Goal: Information Seeking & Learning: Learn about a topic

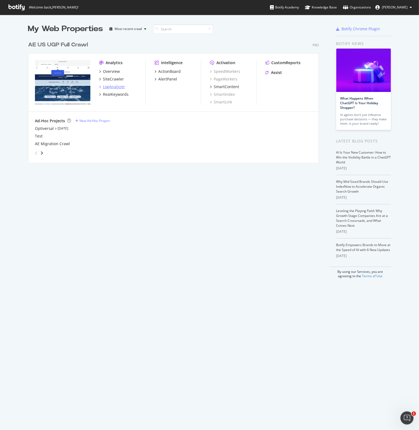
click at [114, 87] on div "LogAnalyzer" at bounding box center [114, 86] width 22 height 5
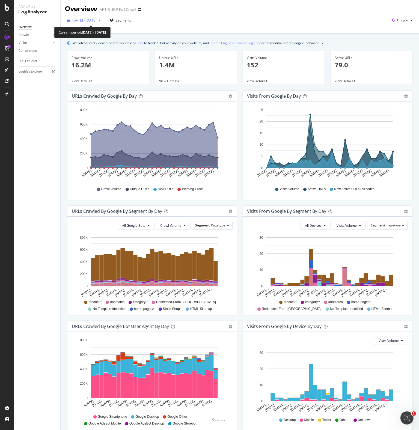
click at [96, 19] on span "[DATE] - [DATE]" at bounding box center [84, 20] width 24 height 5
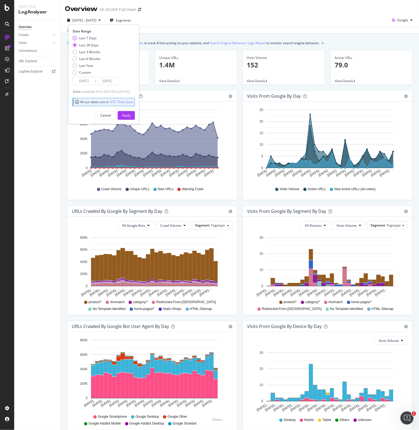
click at [92, 39] on div "Last 7 Days" at bounding box center [87, 38] width 17 height 5
type input "[DATE]"
click at [131, 116] on div "Apply" at bounding box center [126, 115] width 8 height 5
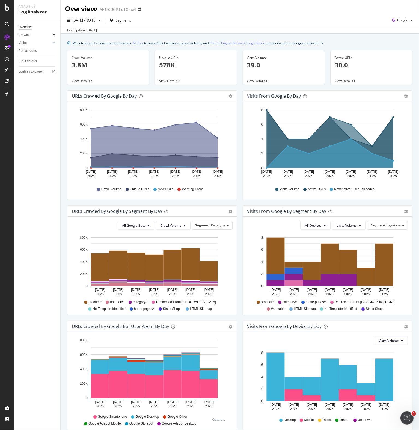
click at [54, 35] on icon at bounding box center [54, 34] width 2 height 3
click at [54, 80] on icon at bounding box center [54, 80] width 2 height 3
click at [33, 101] on div "Logfiles Explorer" at bounding box center [31, 101] width 24 height 6
